Goal: Task Accomplishment & Management: Manage account settings

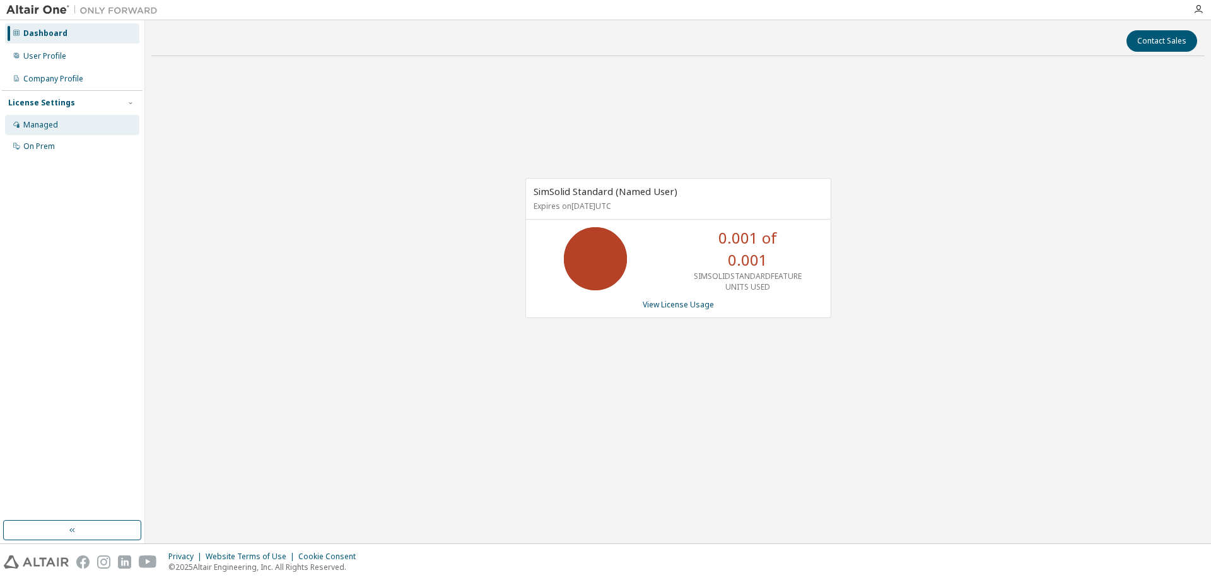
click at [51, 122] on div "Managed" at bounding box center [40, 125] width 35 height 10
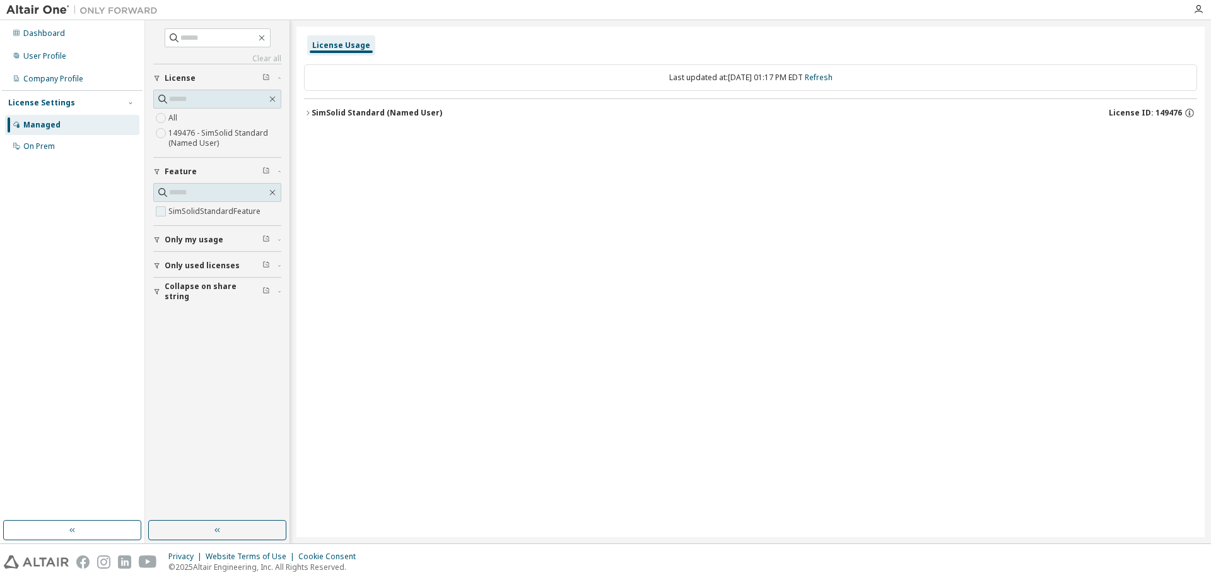
click at [187, 214] on label "SimSolidStandardFeature" at bounding box center [215, 211] width 95 height 15
click at [307, 114] on icon "button" at bounding box center [308, 113] width 8 height 8
click at [1028, 242] on div "License Usage Last updated at: Thu 2025-09-04 01:17 PM EDT Refresh SimSolid Sta…" at bounding box center [750, 281] width 908 height 510
